Goal: Task Accomplishment & Management: Complete application form

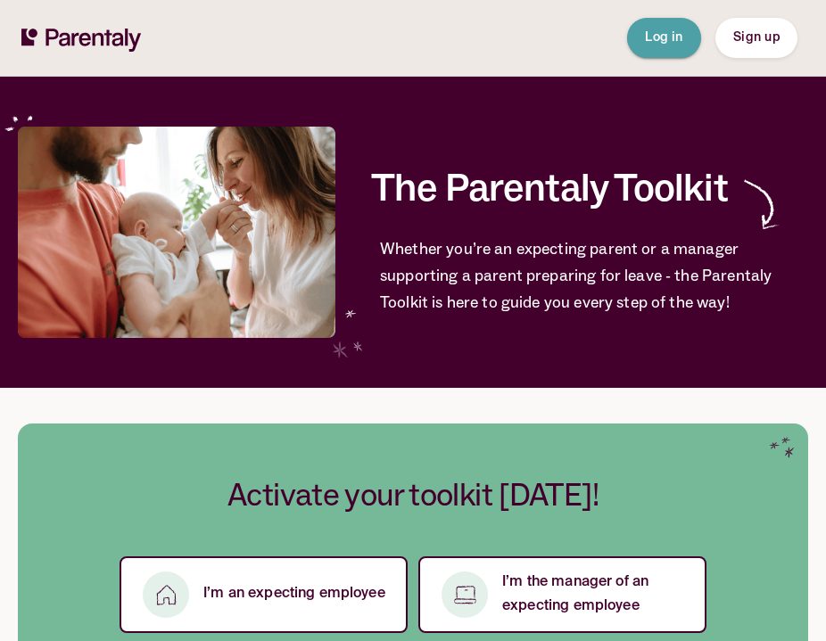
click at [648, 34] on span "Log in" at bounding box center [664, 37] width 38 height 12
